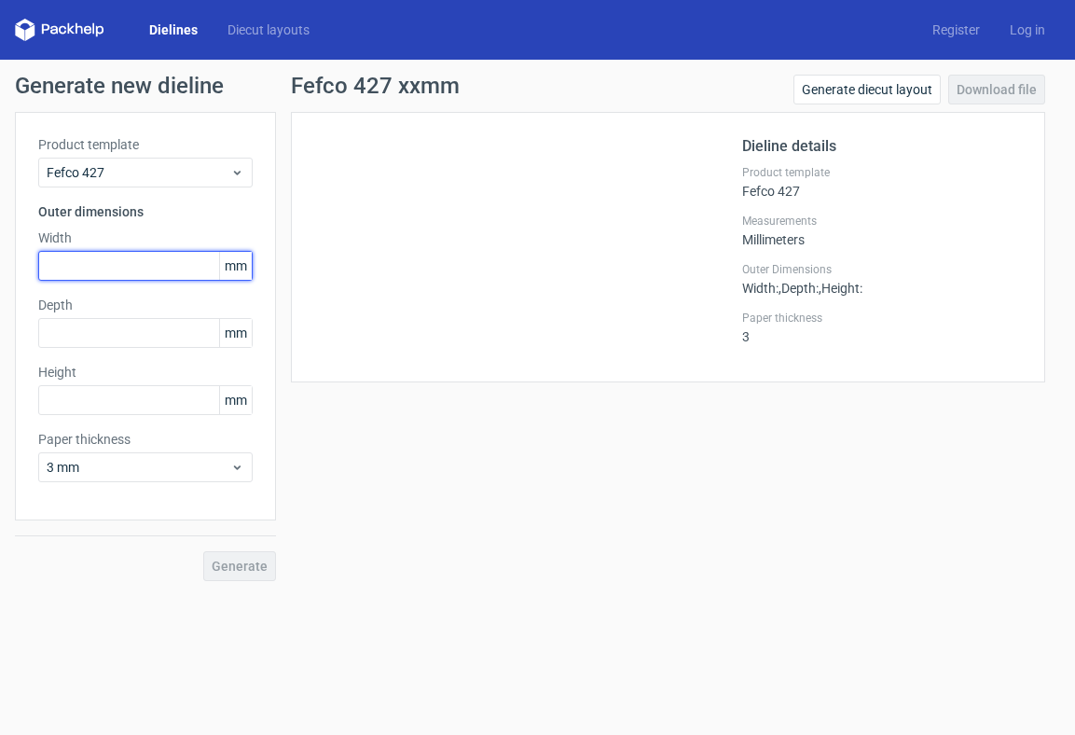
click at [80, 267] on input "text" at bounding box center [145, 266] width 214 height 30
type input "335"
click at [83, 329] on input "text" at bounding box center [145, 333] width 214 height 30
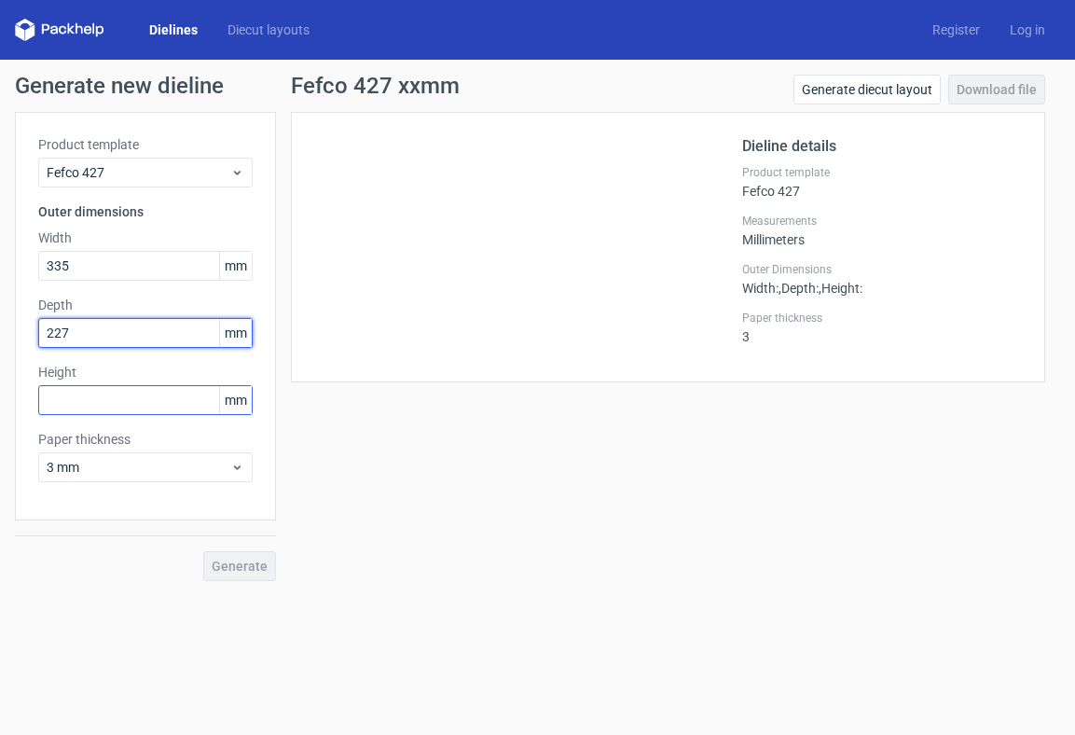
type input "227"
click at [128, 407] on input "text" at bounding box center [145, 400] width 214 height 30
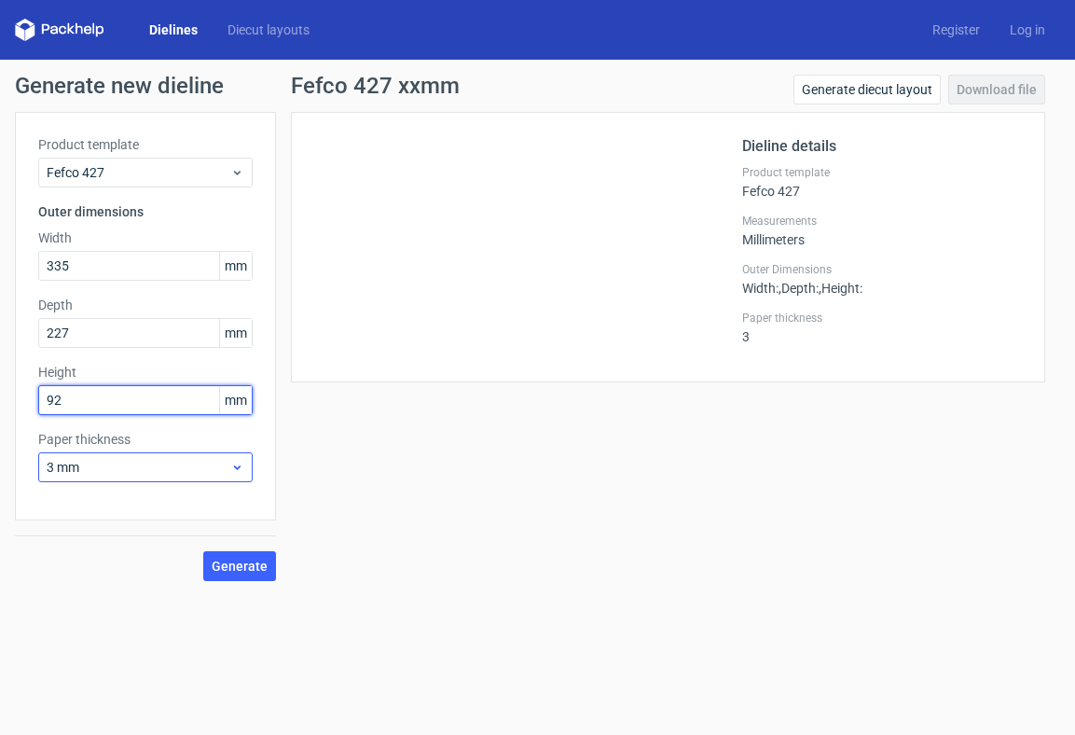
type input "92"
click at [160, 471] on span "3 mm" at bounding box center [139, 467] width 184 height 19
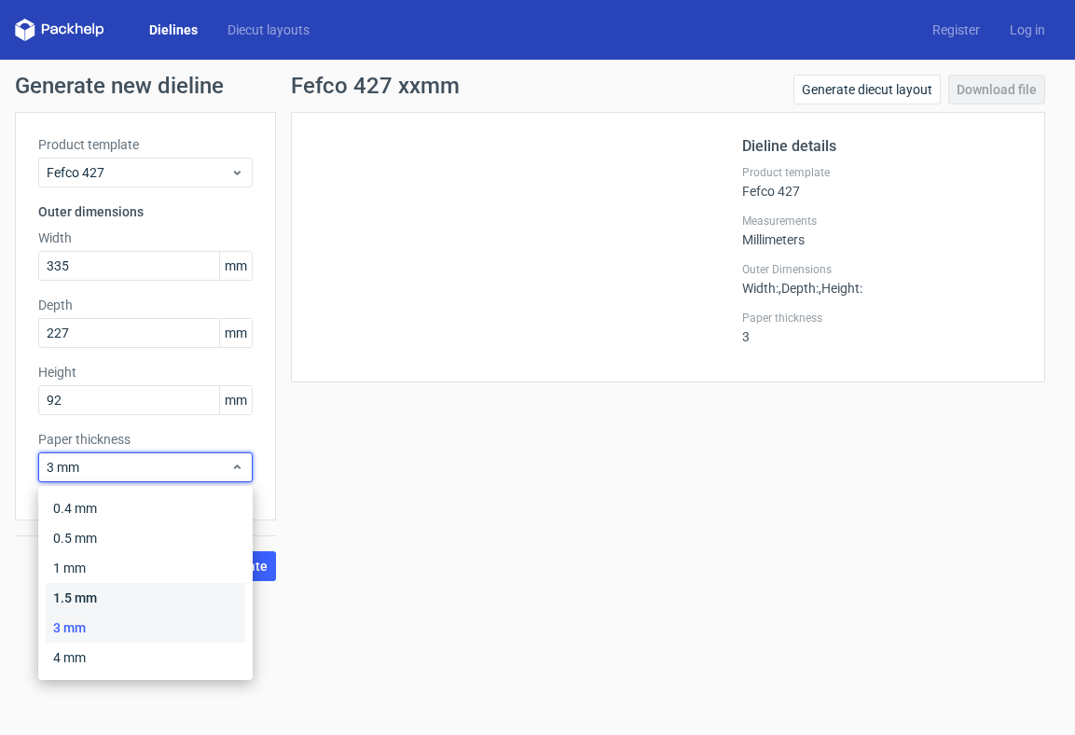
click at [98, 590] on div "1.5 mm" at bounding box center [146, 598] width 200 height 30
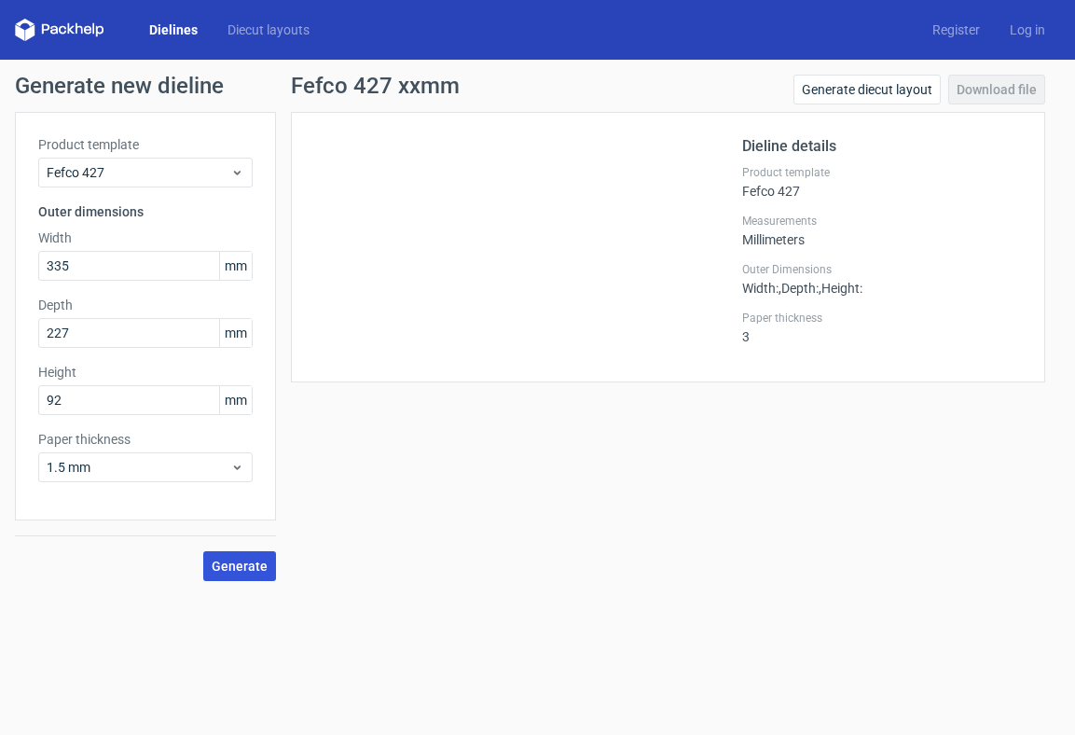
click at [235, 568] on span "Generate" at bounding box center [240, 565] width 56 height 13
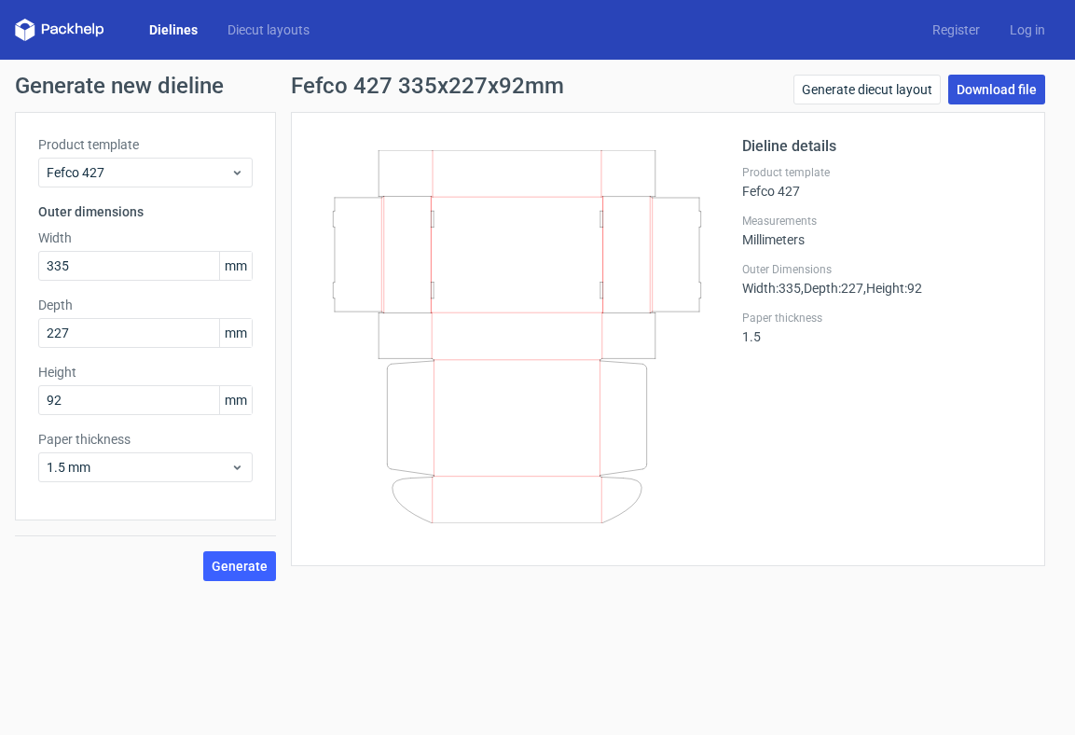
click at [981, 84] on link "Download file" at bounding box center [996, 90] width 97 height 30
